Goal: Navigation & Orientation: Find specific page/section

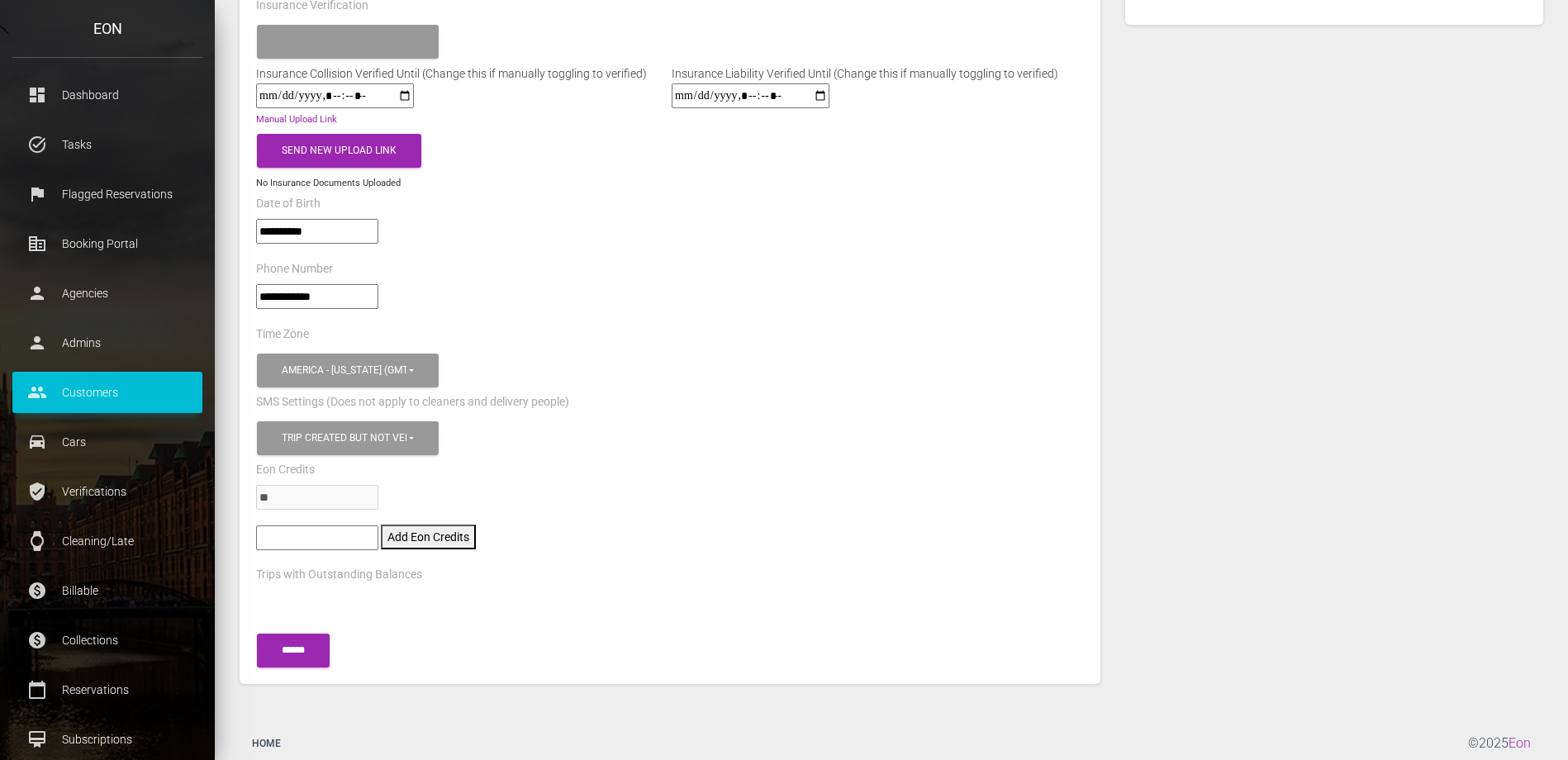
scroll to position [931, 0]
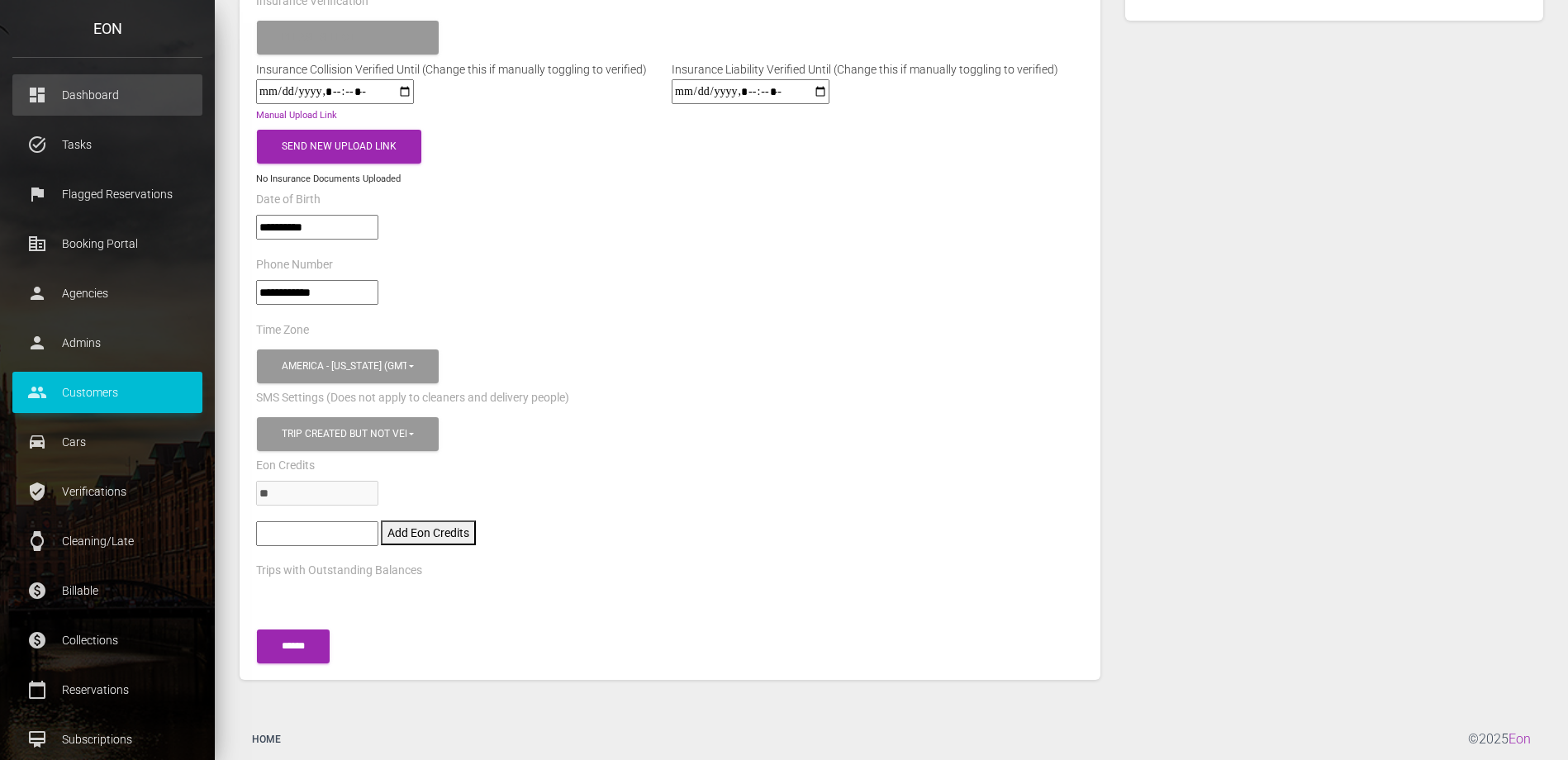
click at [107, 86] on p "Dashboard" at bounding box center [107, 95] width 165 height 25
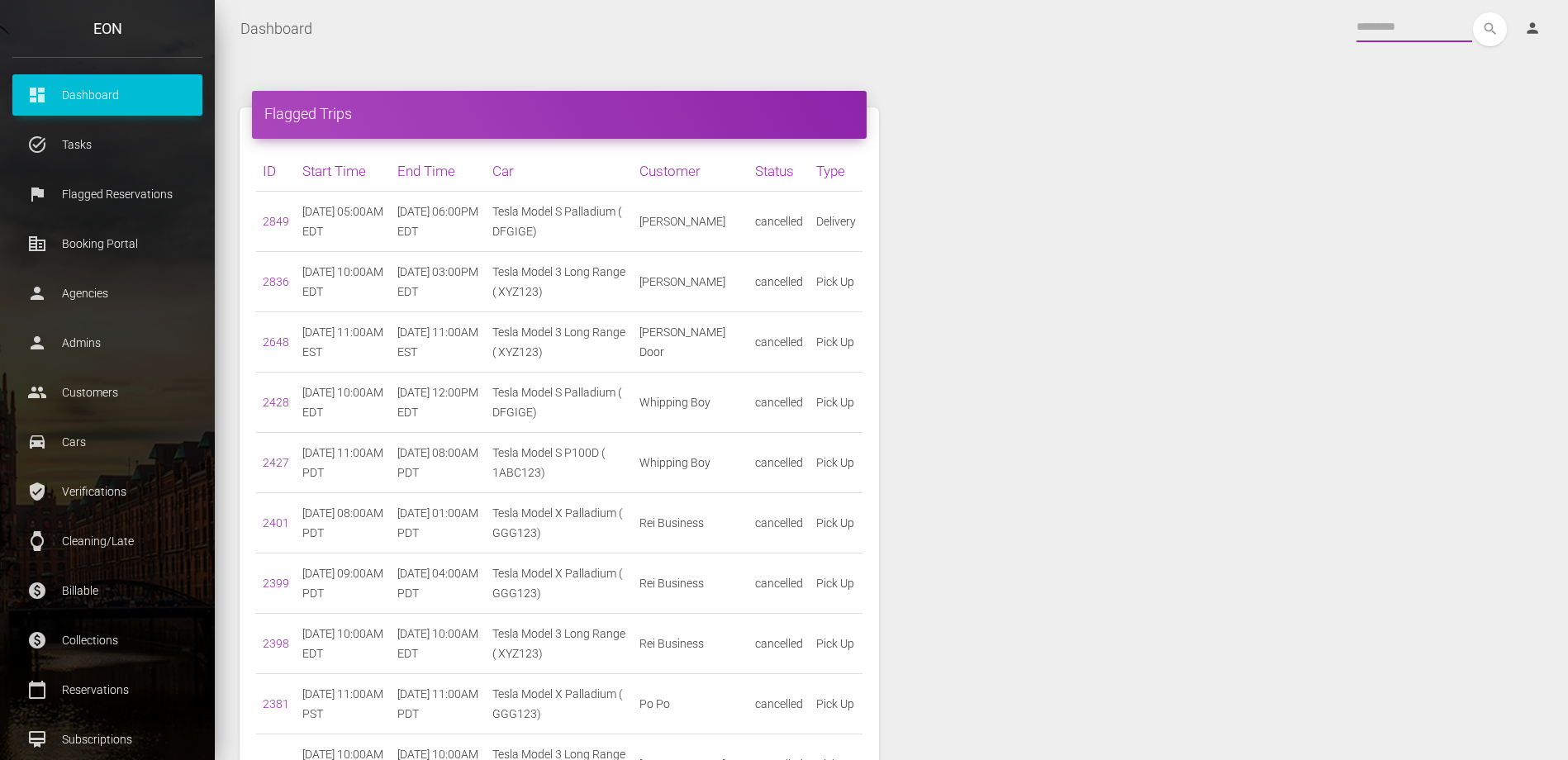
click at [1410, 27] on input "text" at bounding box center [1414, 27] width 115 height 30
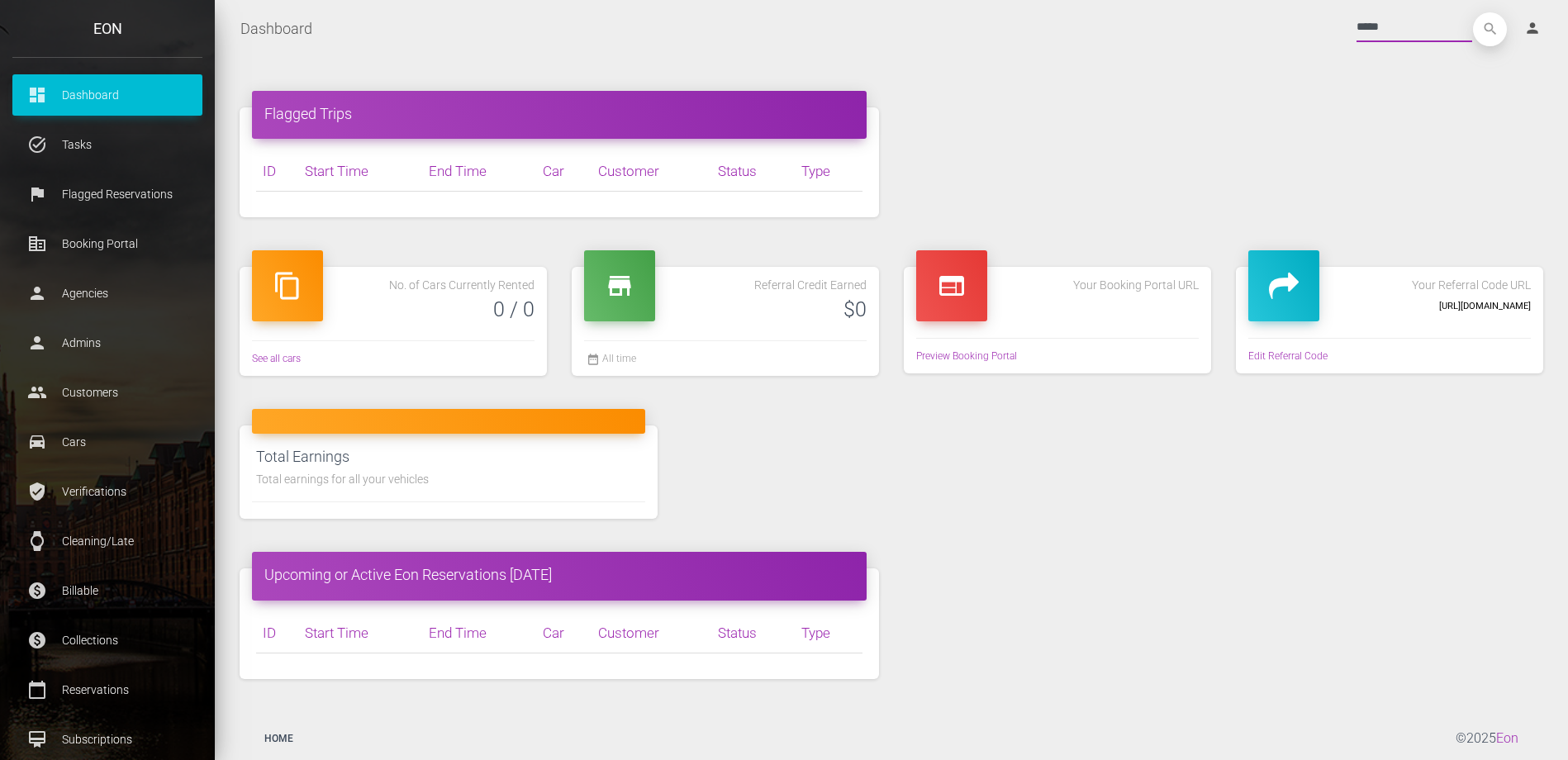
type input "*****"
click at [1492, 37] on icon "search" at bounding box center [1490, 30] width 34 height 34
click at [93, 139] on p "Tasks" at bounding box center [107, 145] width 165 height 25
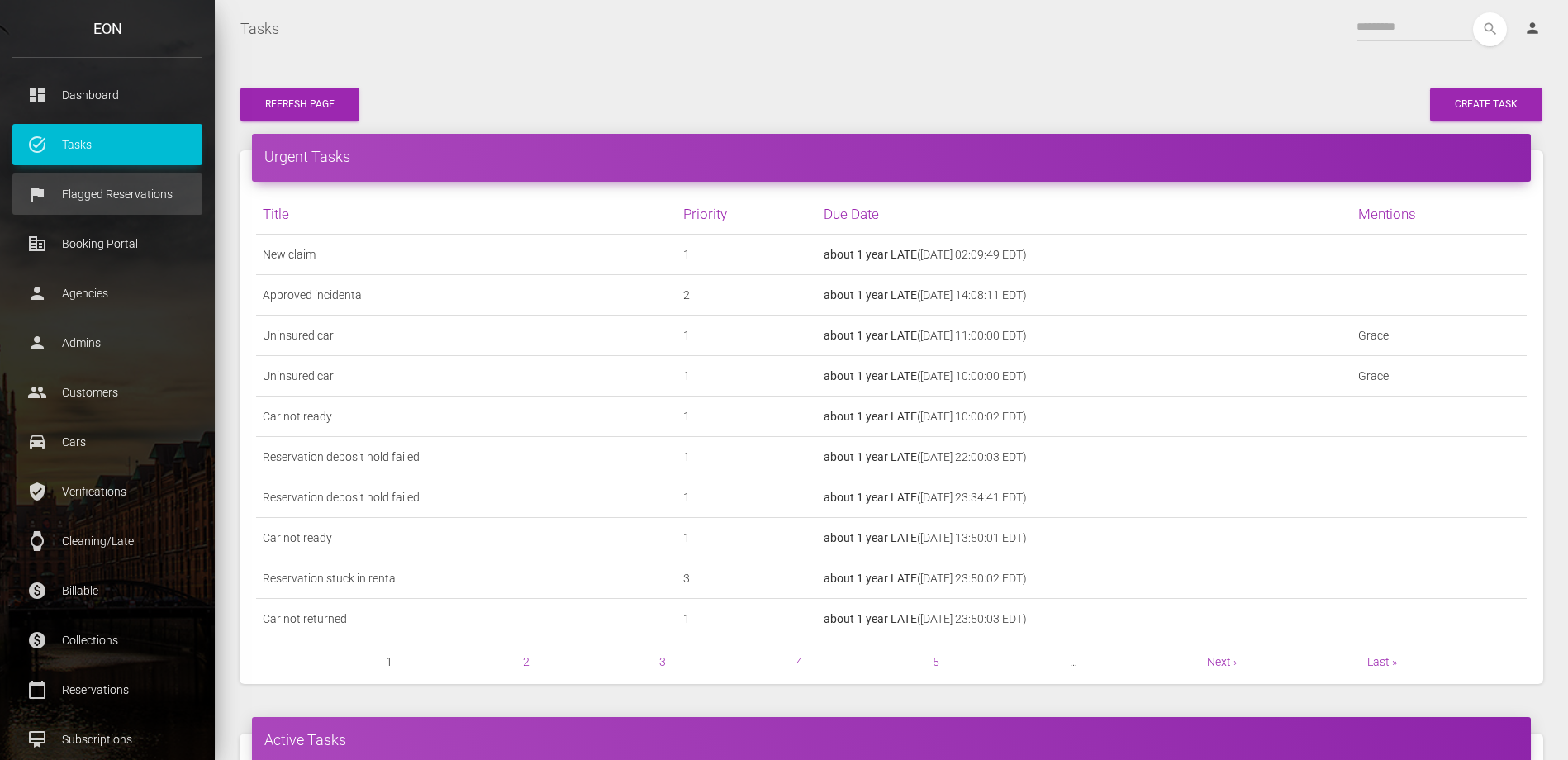
click at [119, 192] on p "Flagged Reservations" at bounding box center [107, 194] width 165 height 25
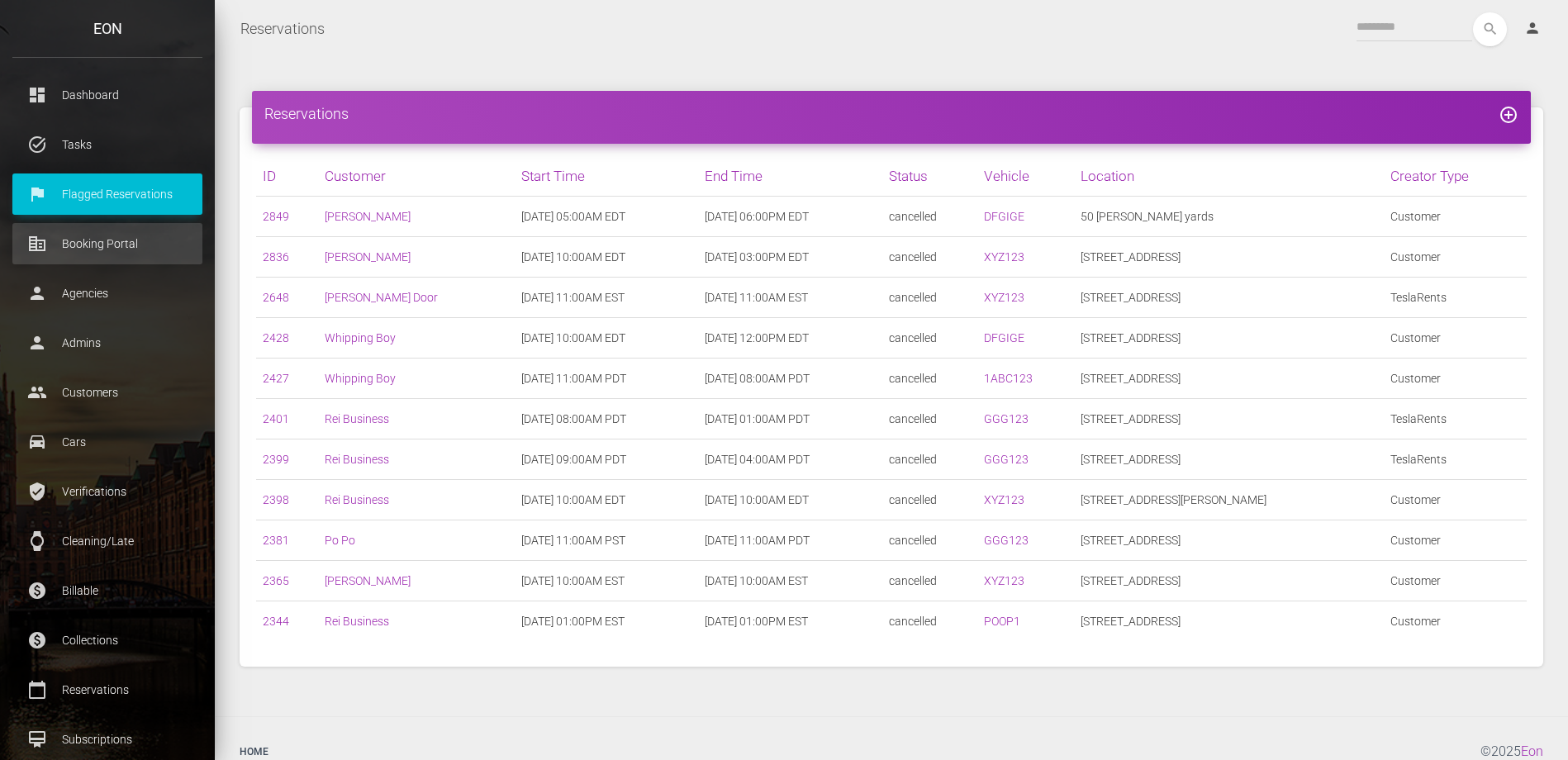
click at [118, 242] on p "Booking Portal" at bounding box center [107, 244] width 165 height 25
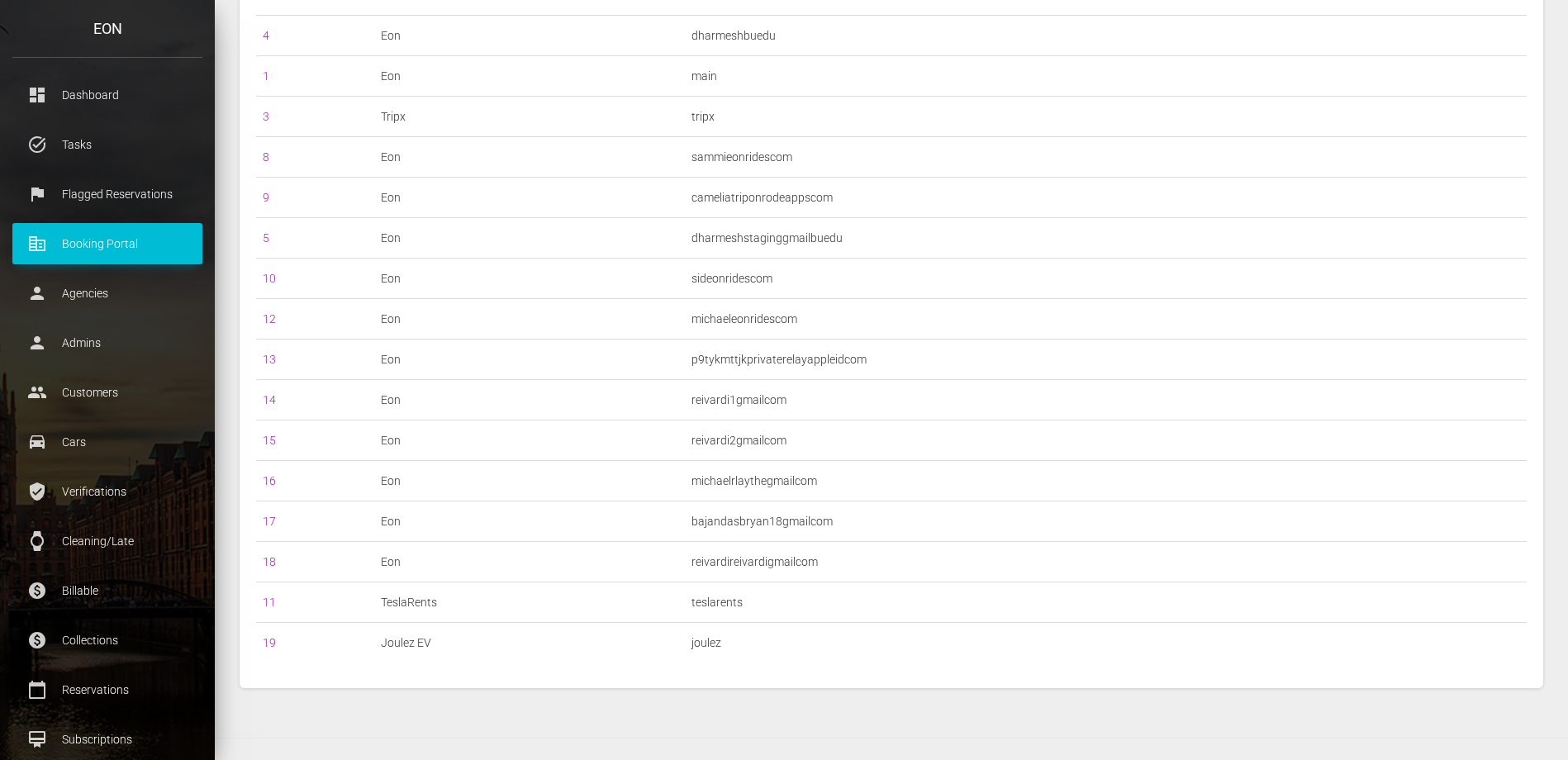
scroll to position [346, 0]
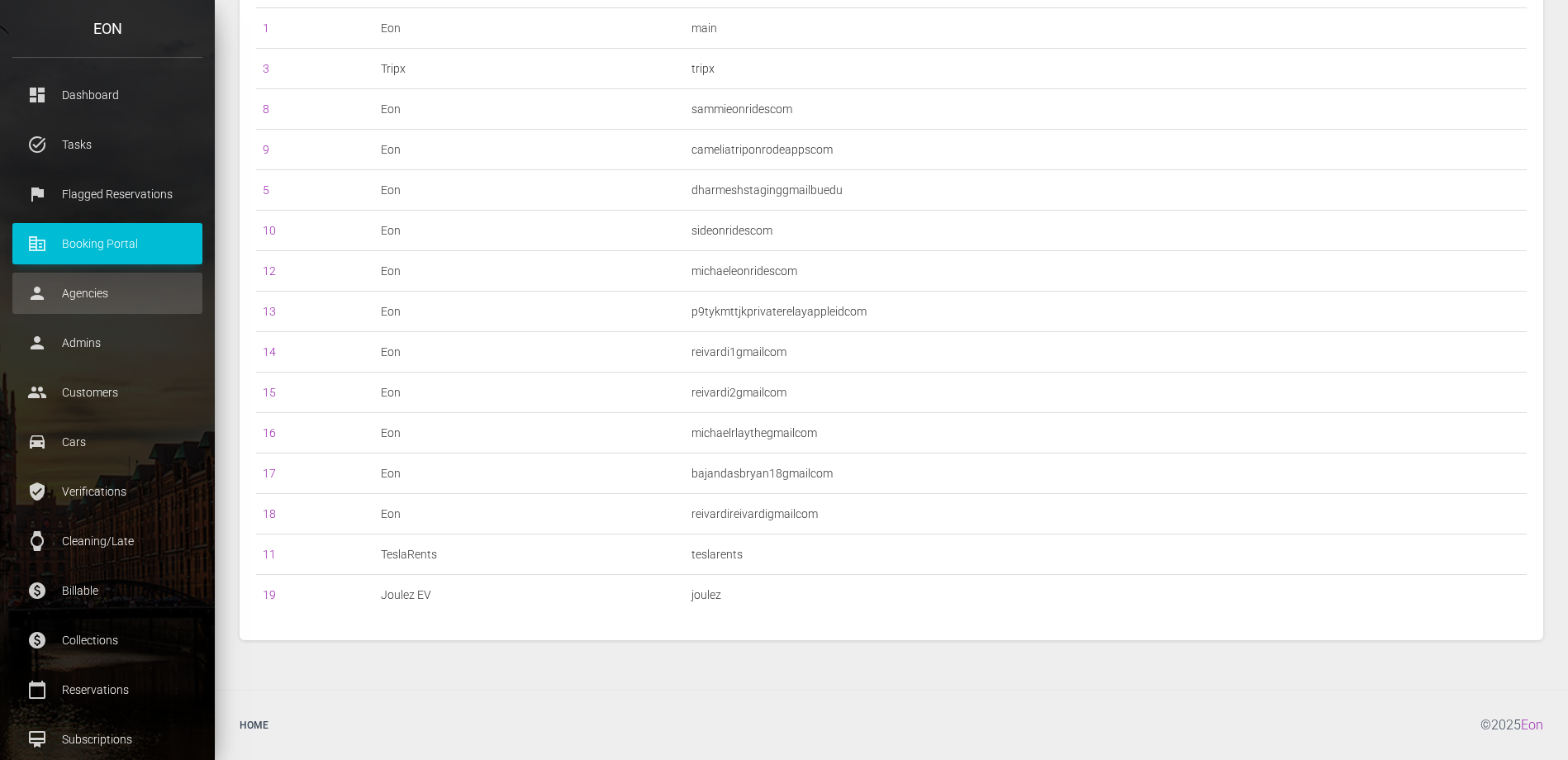
click at [97, 296] on p "Agencies" at bounding box center [107, 293] width 165 height 25
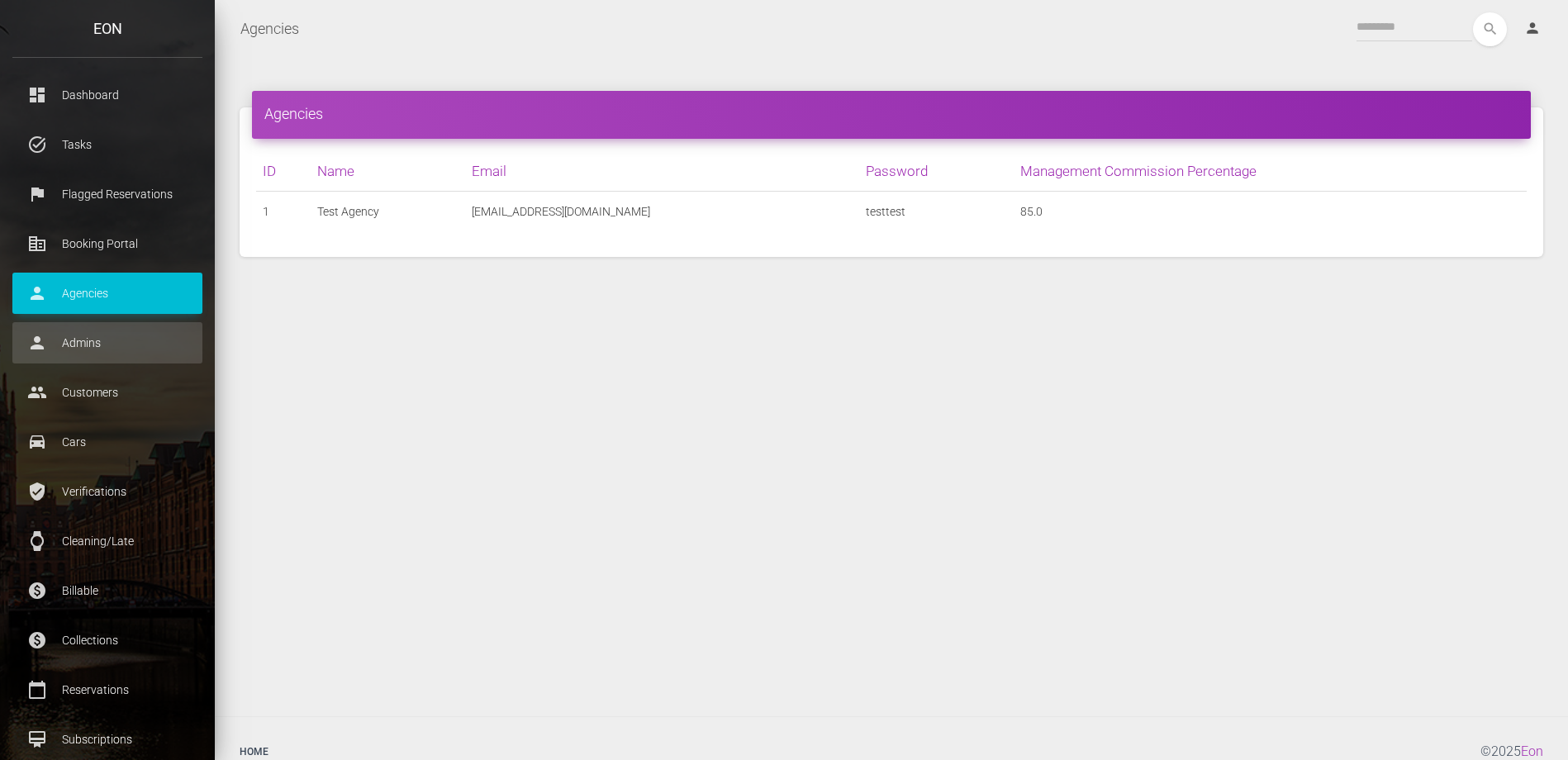
click at [98, 342] on p "Admins" at bounding box center [107, 343] width 165 height 25
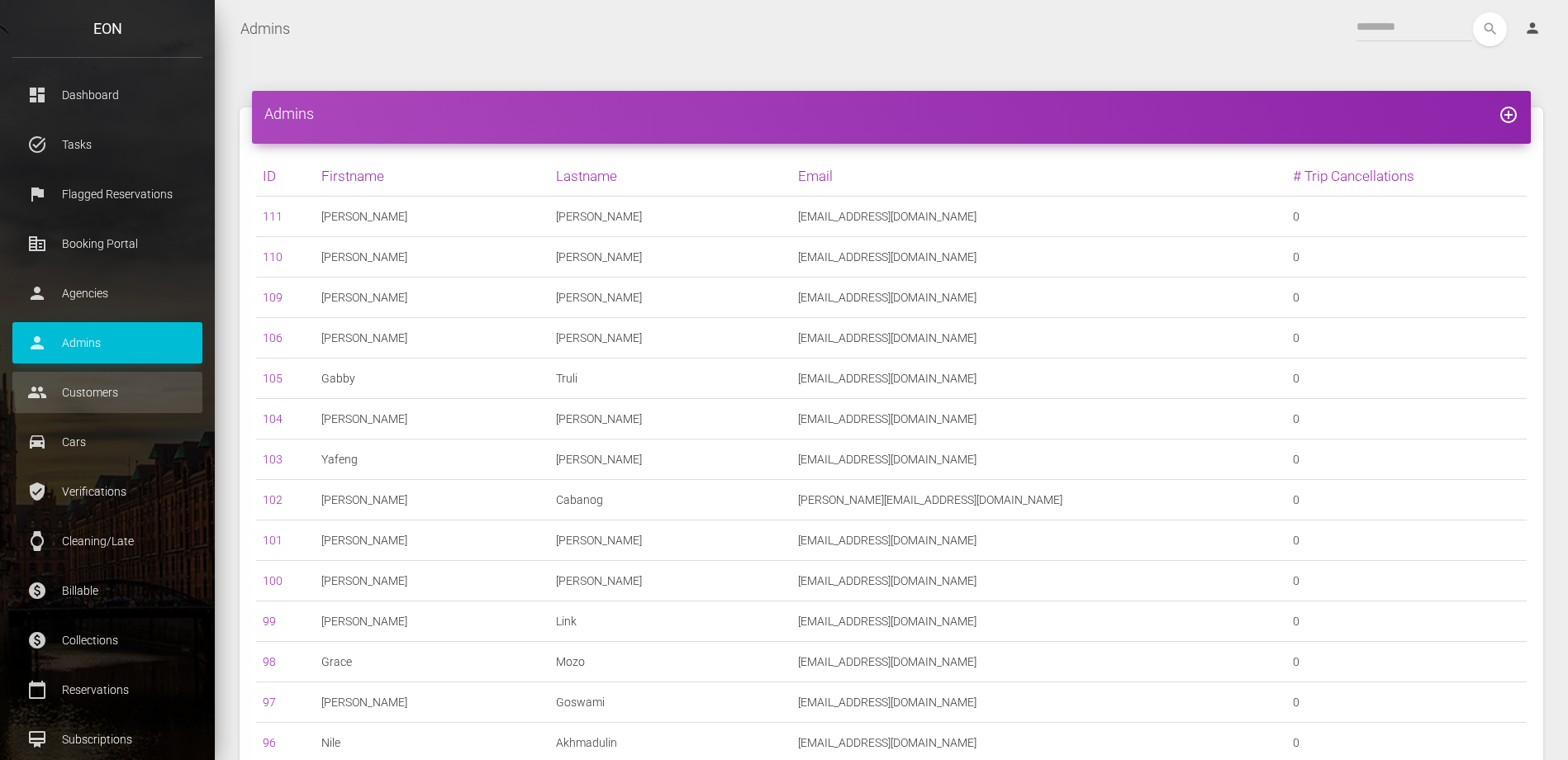
click at [112, 395] on p "Customers" at bounding box center [107, 393] width 165 height 25
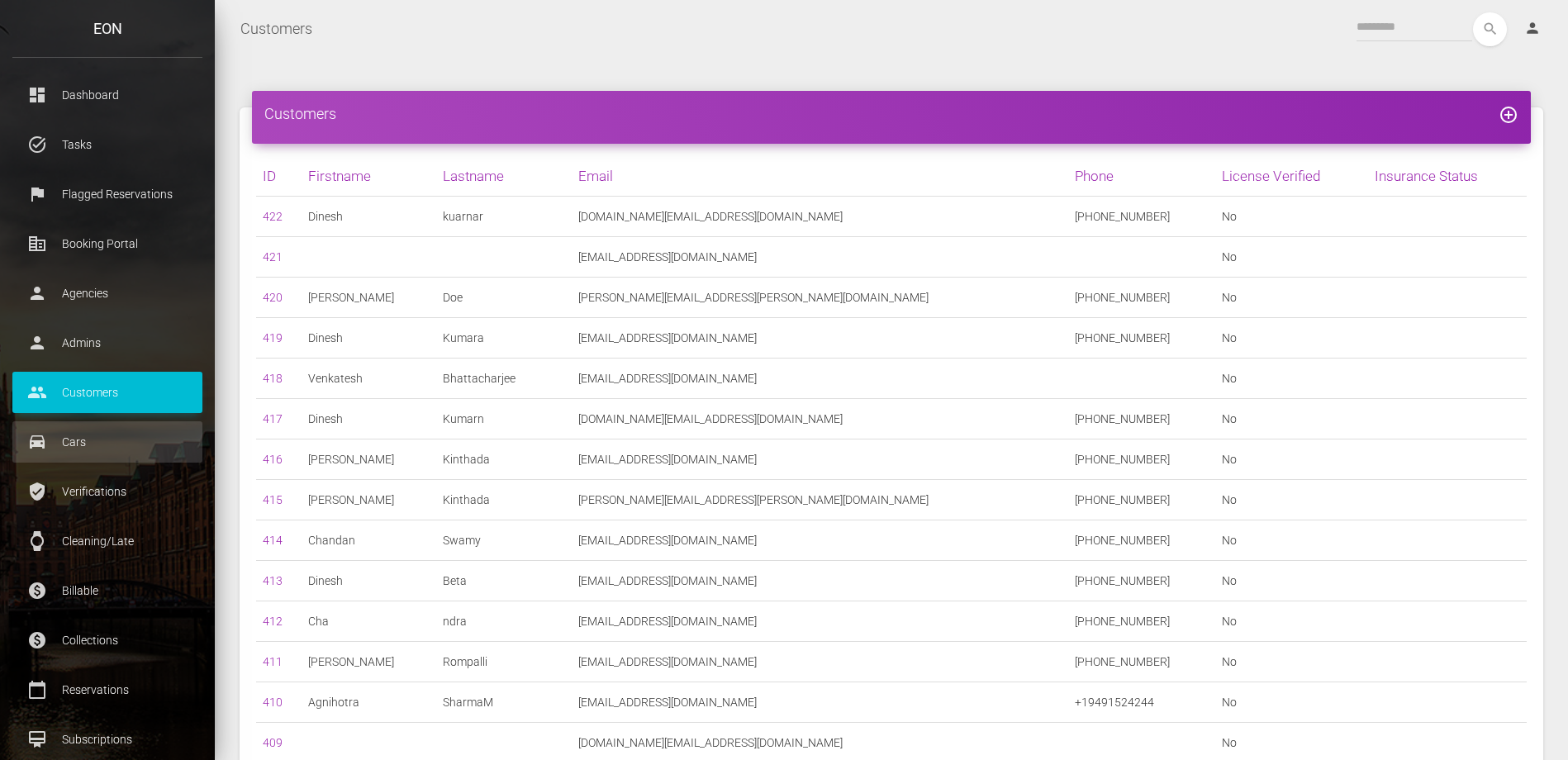
click at [107, 445] on p "Cars" at bounding box center [107, 443] width 165 height 25
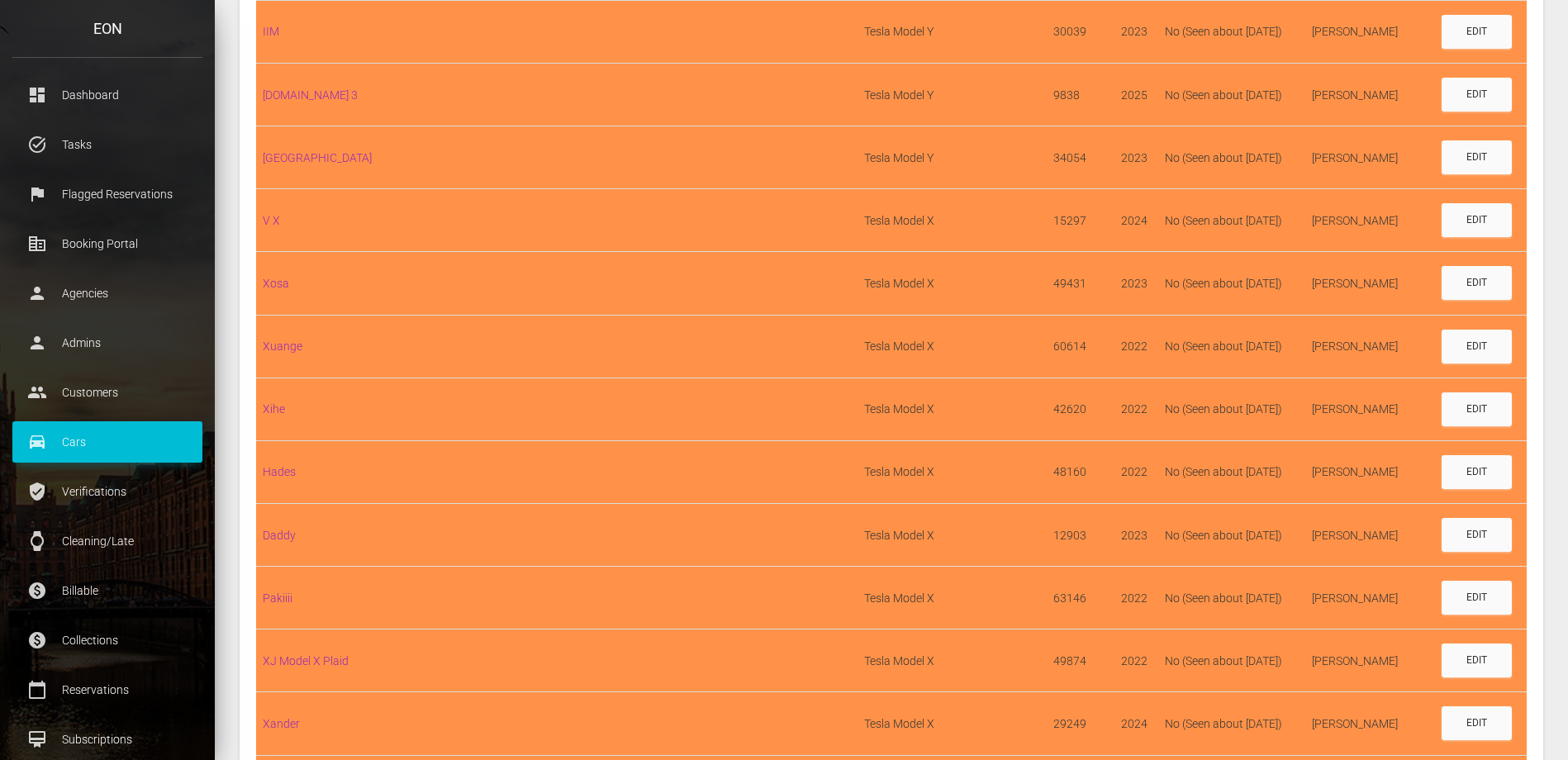
scroll to position [7526, 0]
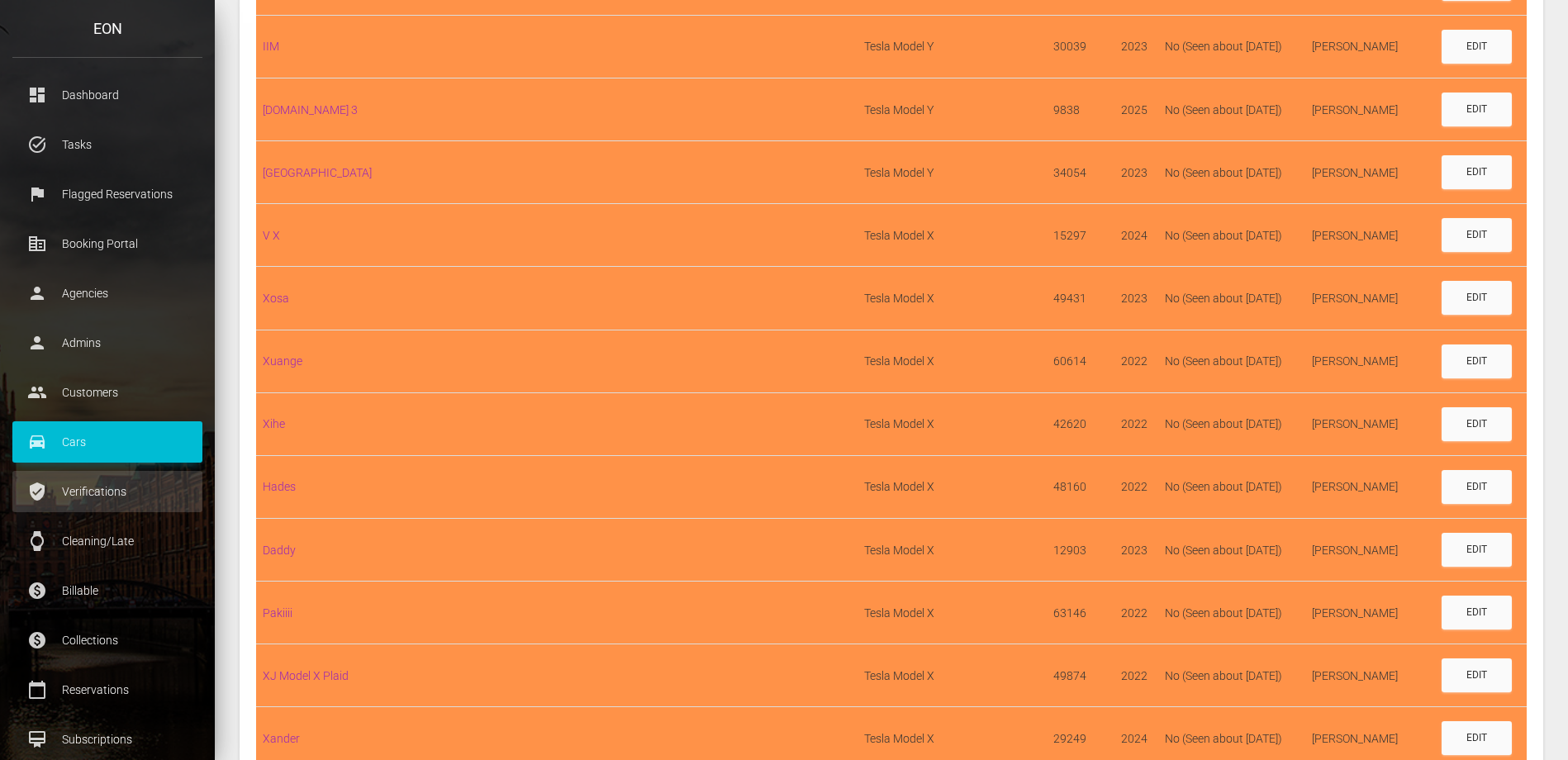
click at [105, 486] on p "Verifications" at bounding box center [107, 492] width 165 height 25
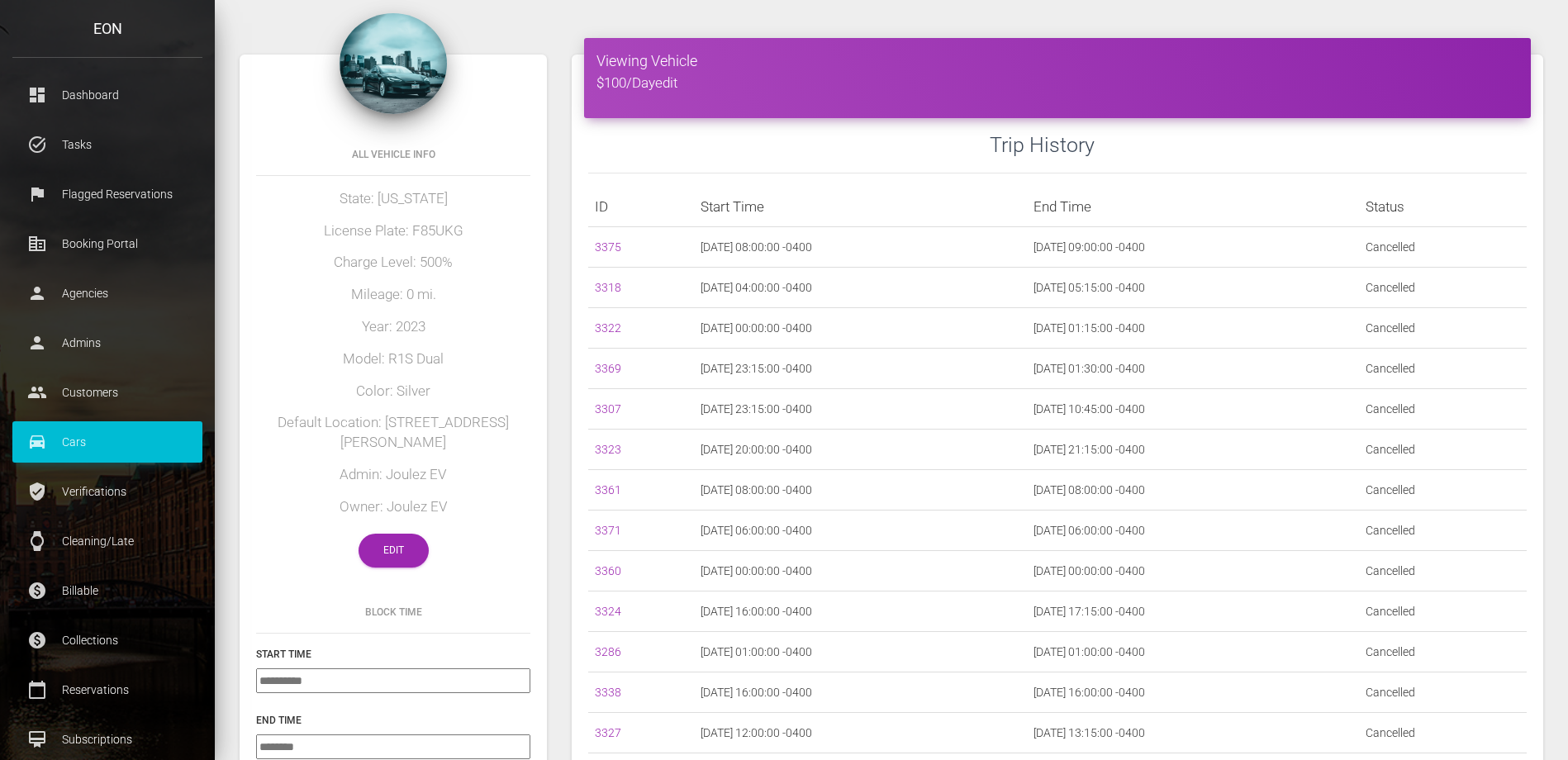
scroll to position [43, 0]
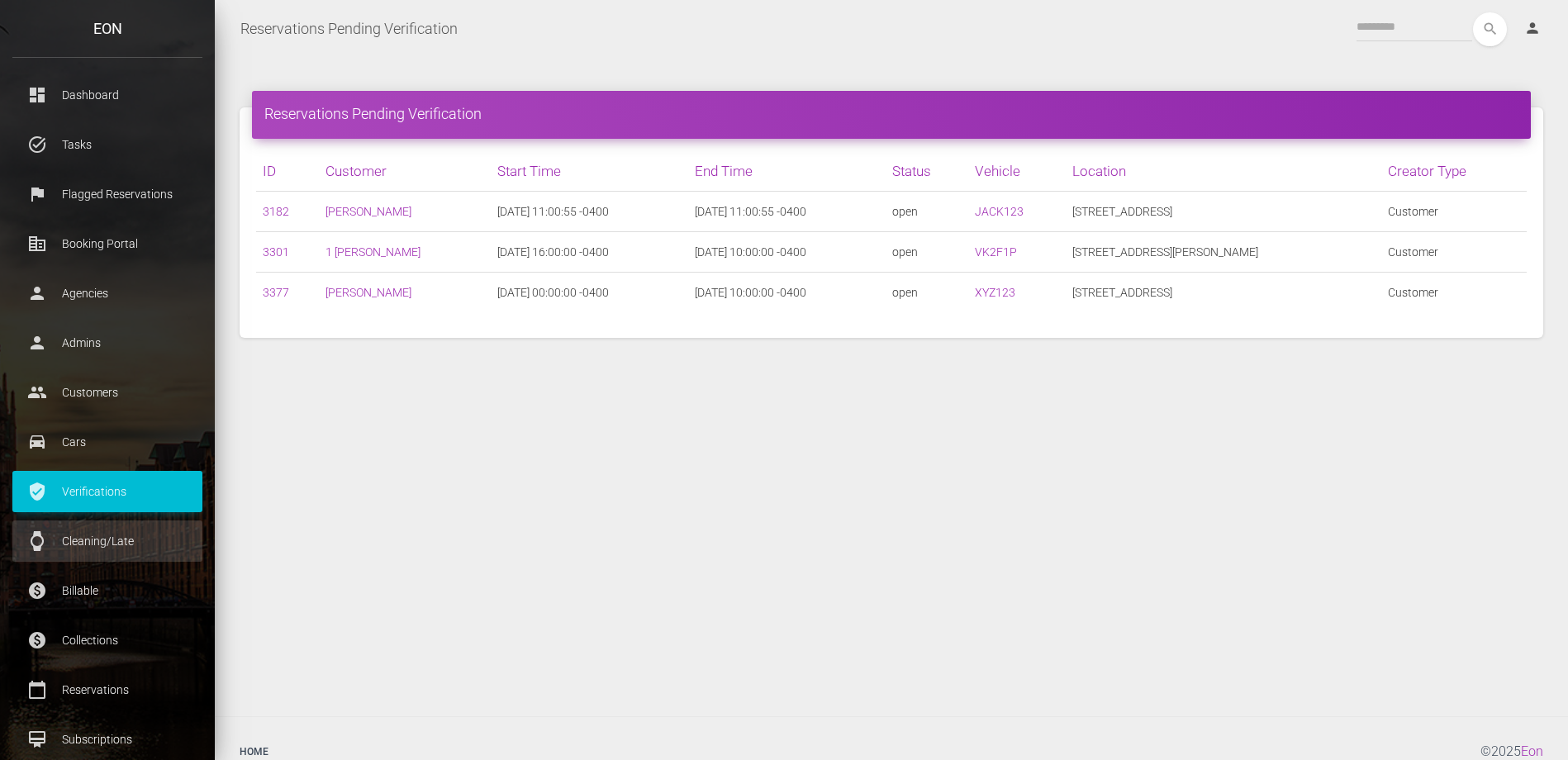
click at [125, 554] on link "watch Cleaning/Late" at bounding box center [107, 541] width 190 height 41
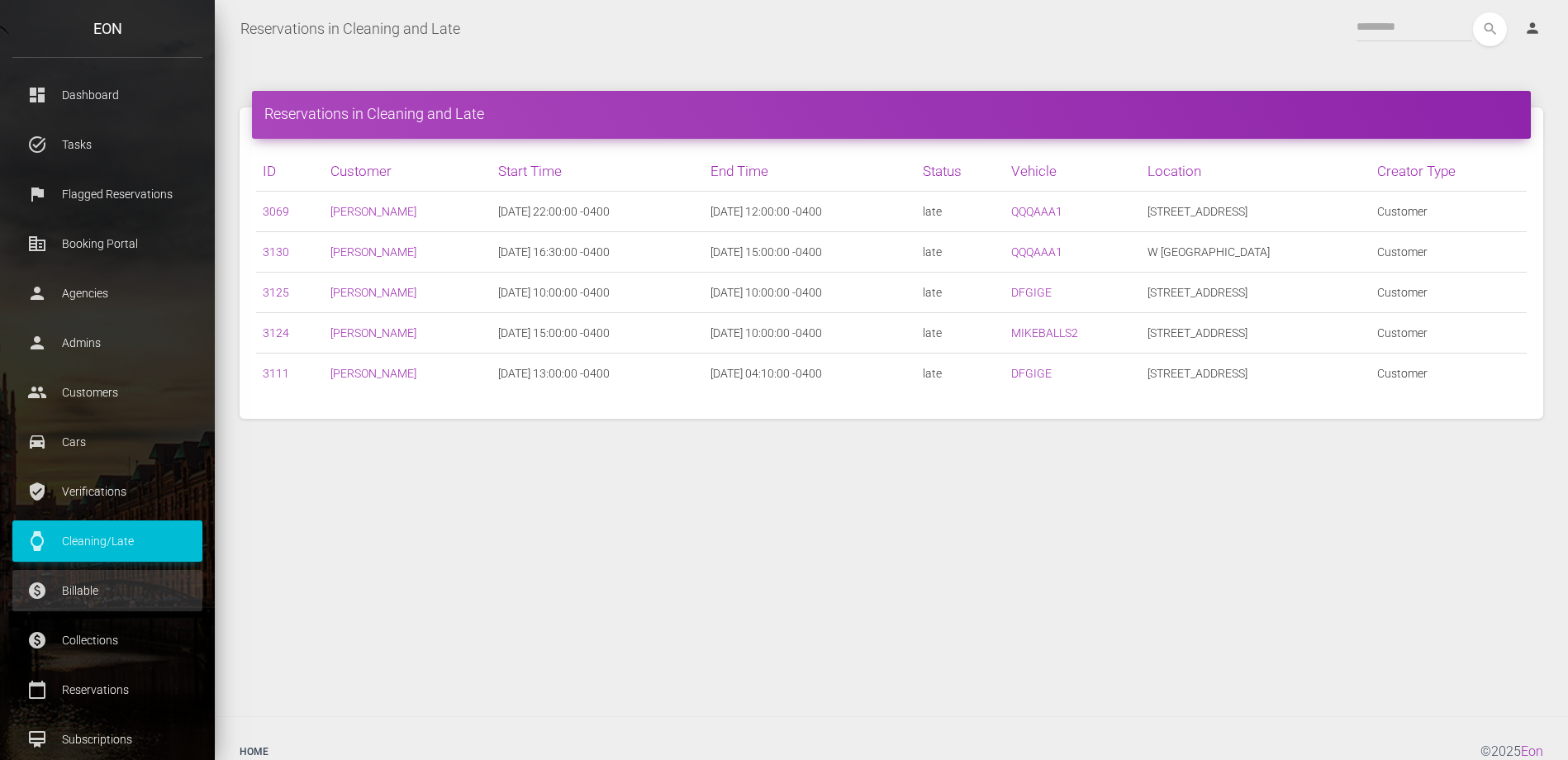
click at [76, 583] on p "Billable" at bounding box center [107, 591] width 165 height 25
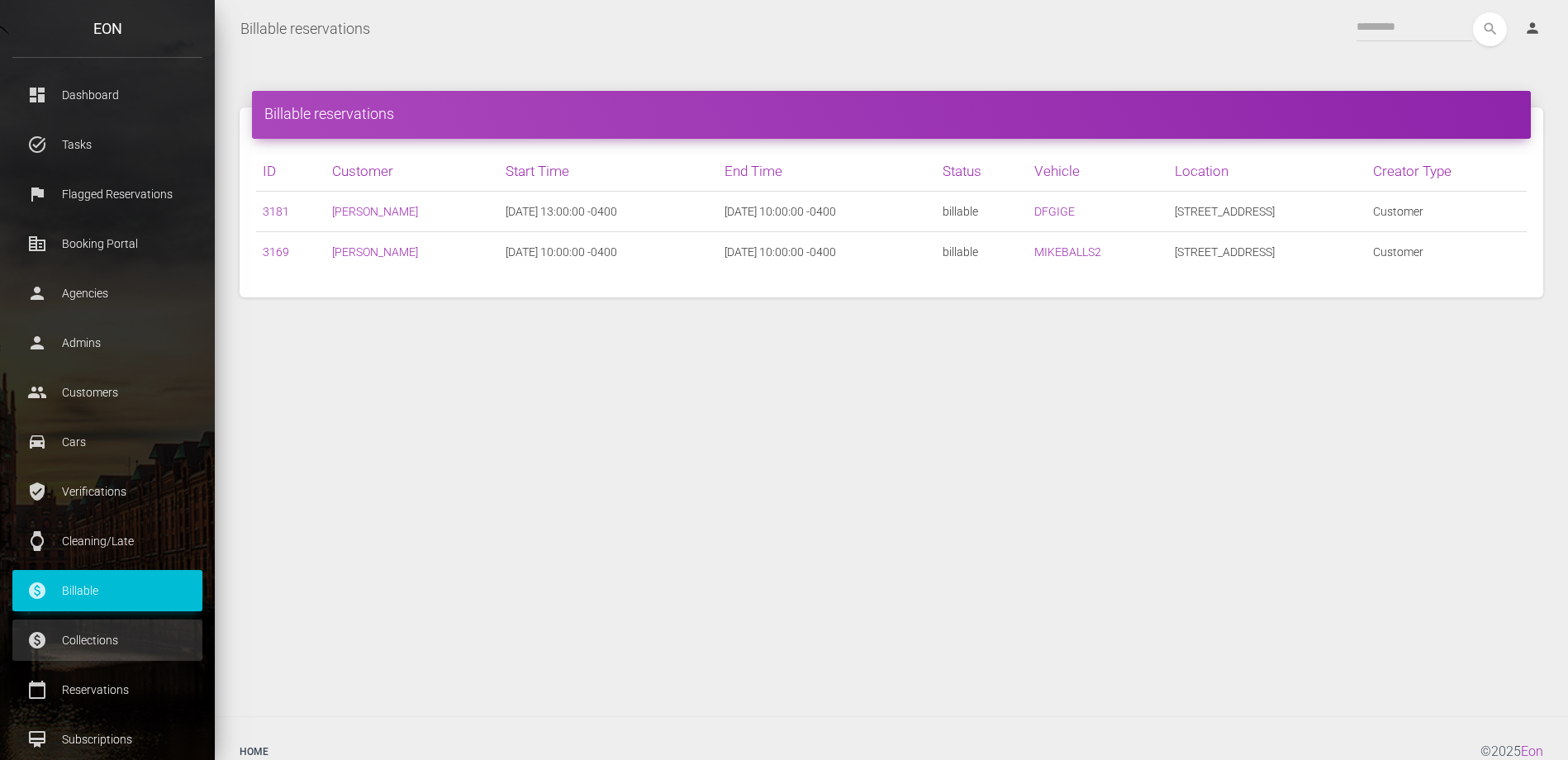
click at [105, 642] on p "Collections" at bounding box center [107, 640] width 165 height 25
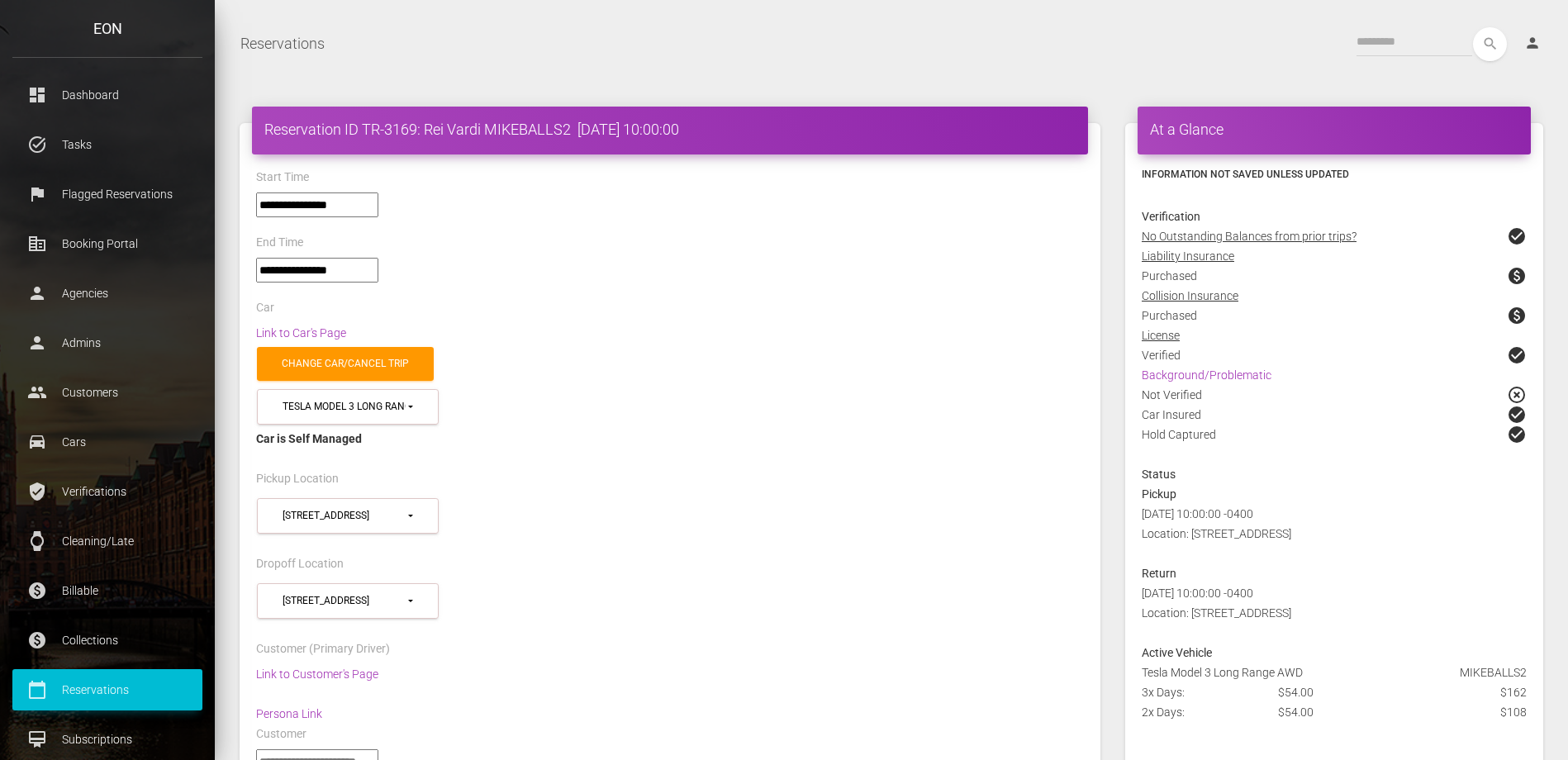
select select "***"
select select
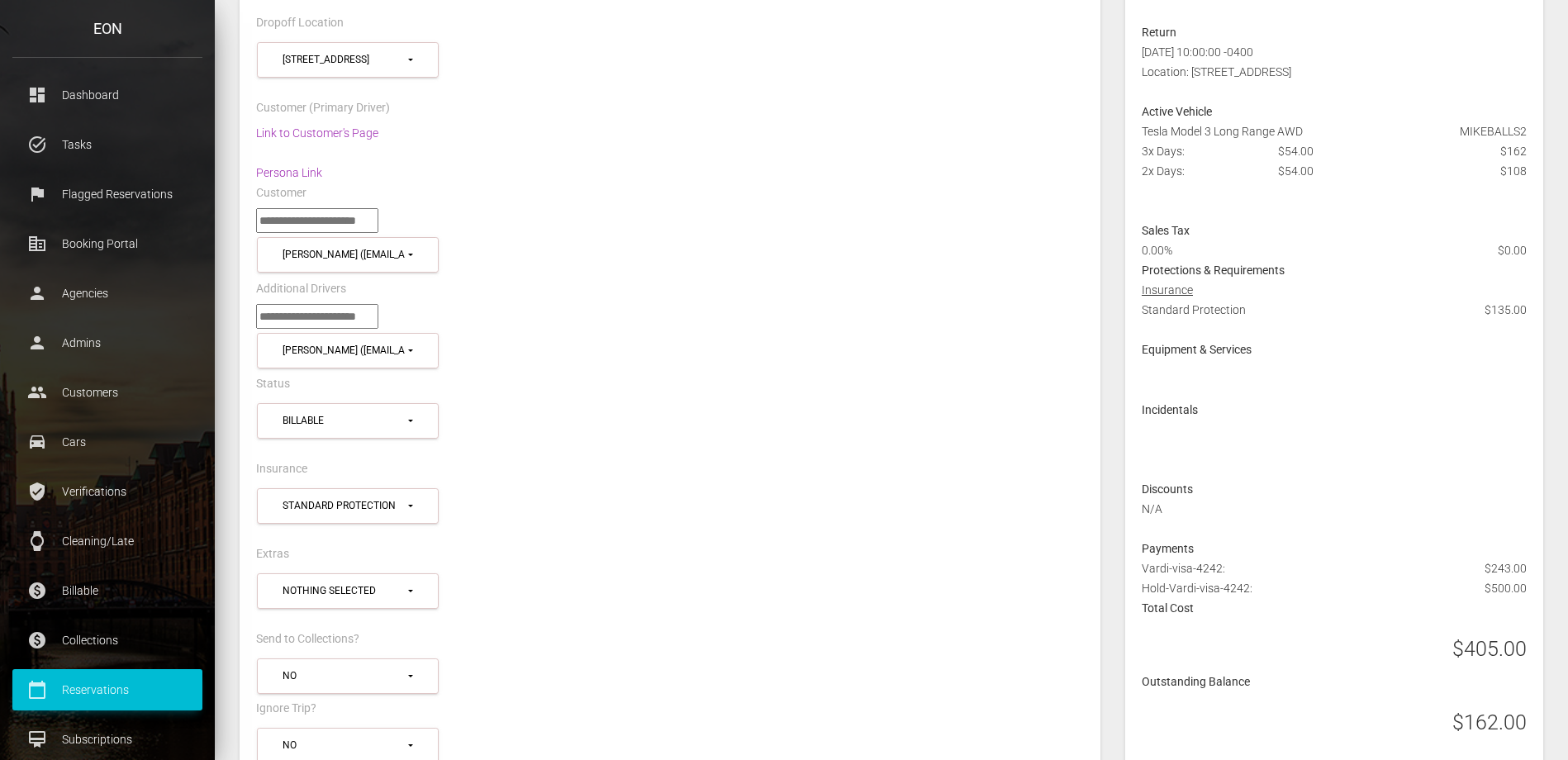
scroll to position [542, 0]
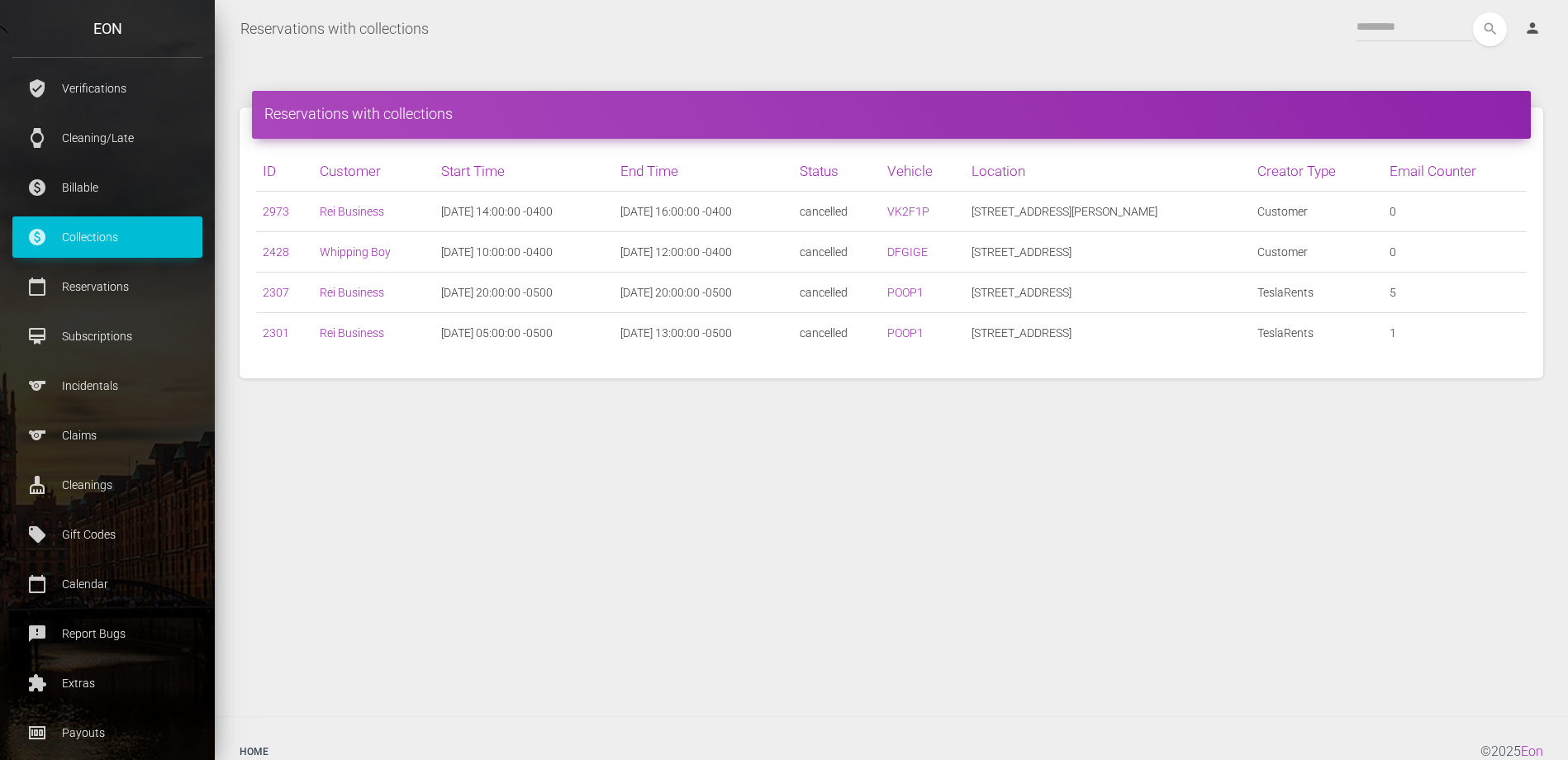
scroll to position [426, 0]
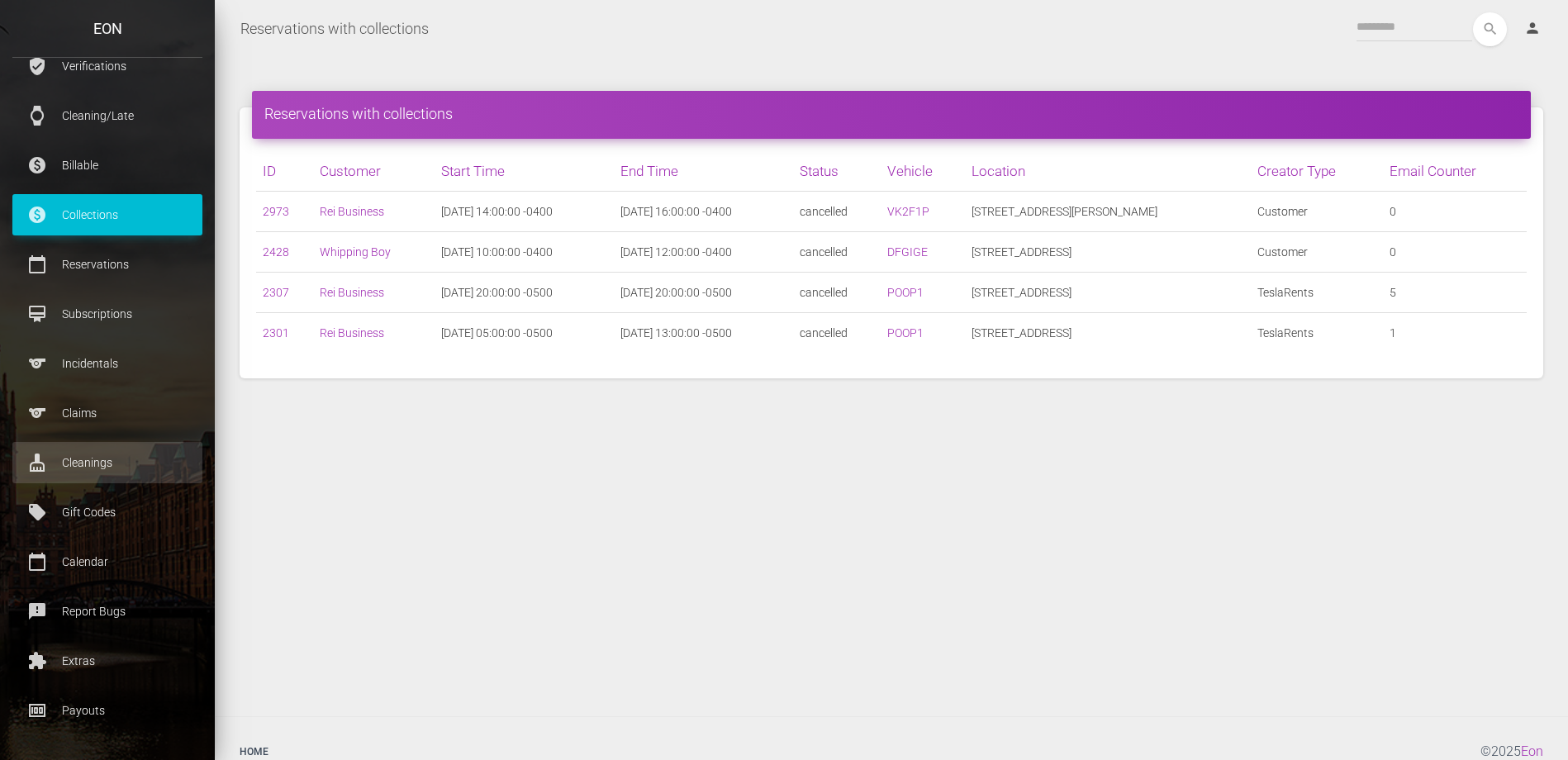
click at [112, 469] on p "Cleanings" at bounding box center [107, 463] width 165 height 25
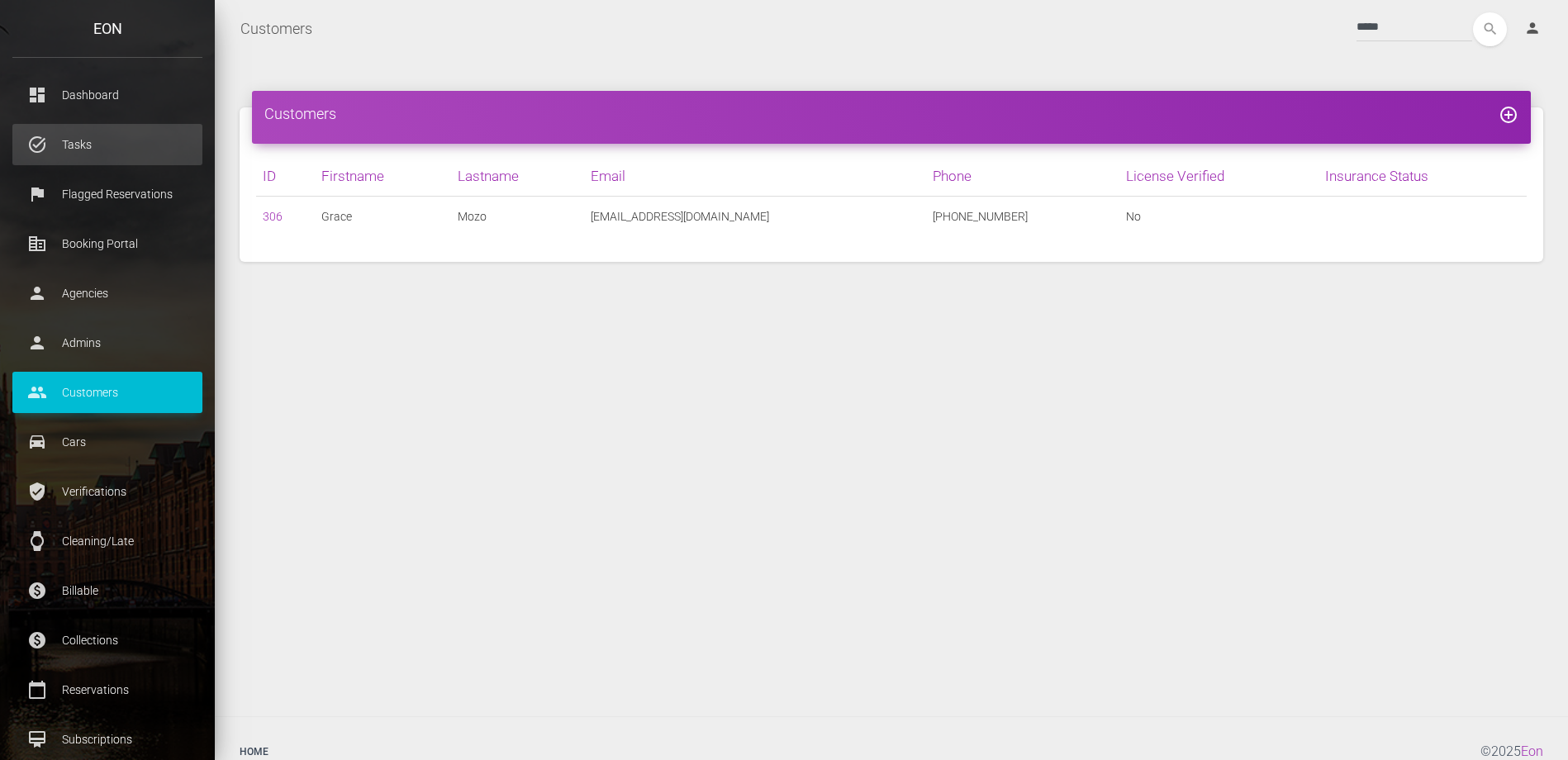
click at [101, 144] on p "Tasks" at bounding box center [107, 145] width 165 height 25
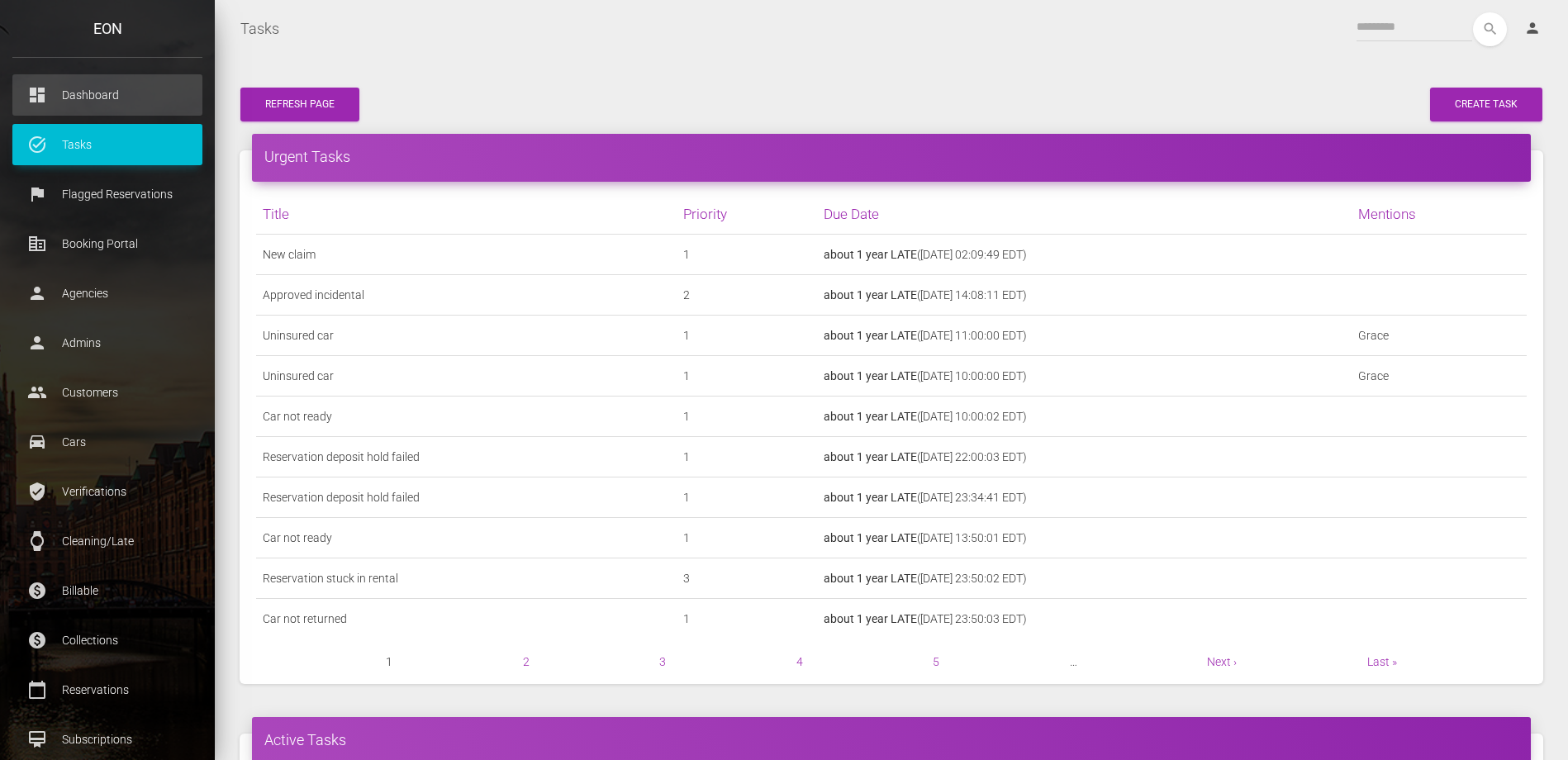
click at [116, 104] on p "Dashboard" at bounding box center [107, 95] width 165 height 25
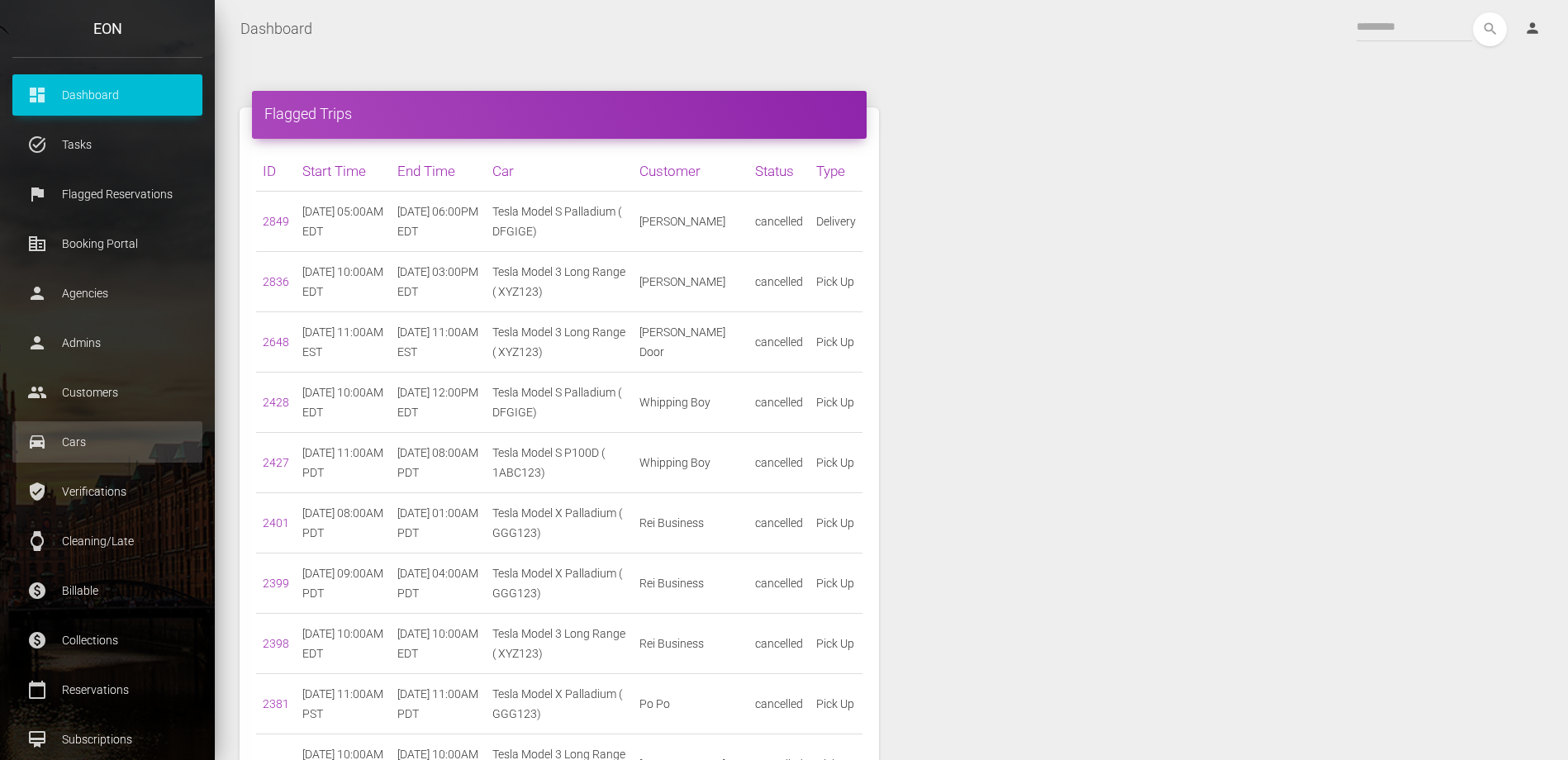
click at [110, 442] on p "Cars" at bounding box center [107, 443] width 165 height 25
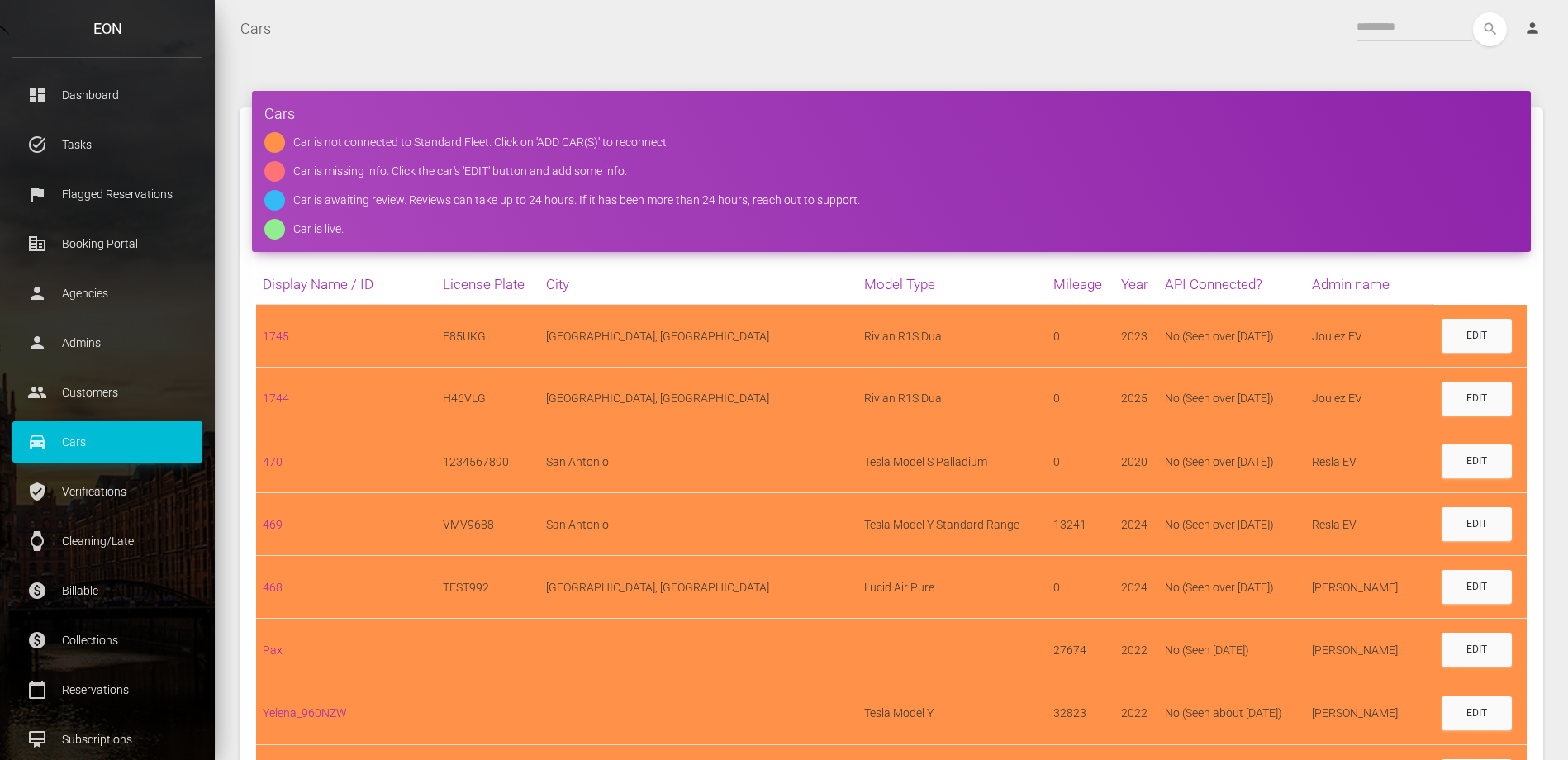
click at [526, 172] on div "Car is missing info. Click the car's 'EDIT' button and add some info." at bounding box center [459, 171] width 333 height 21
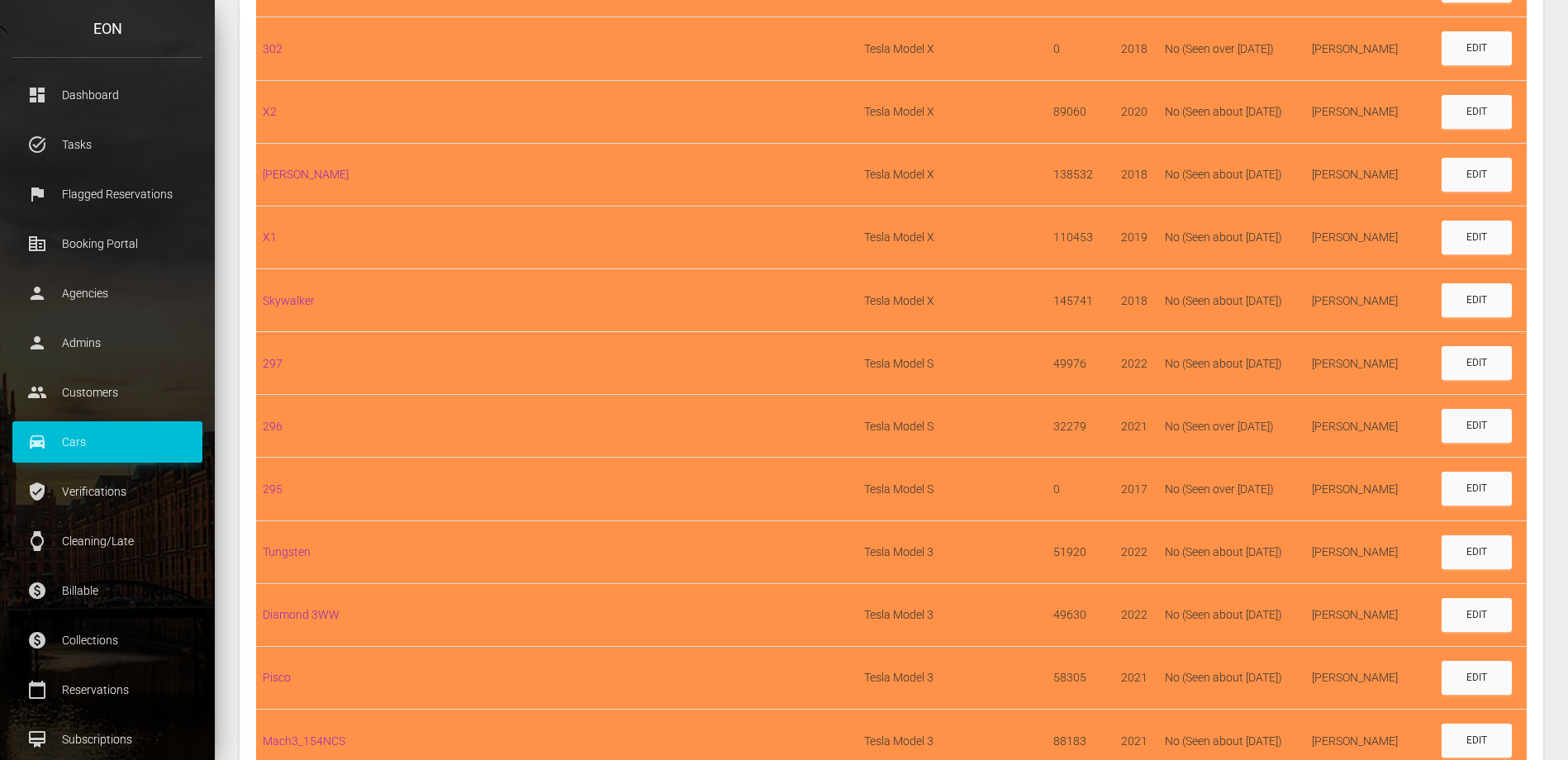
scroll to position [10769, 0]
